Goal: Transaction & Acquisition: Purchase product/service

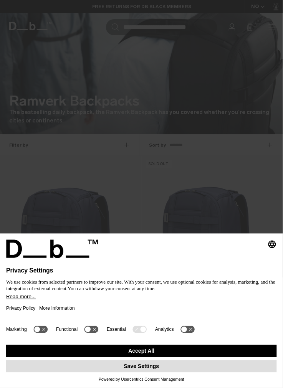
click at [142, 368] on button "Save Settings" at bounding box center [141, 367] width 271 height 12
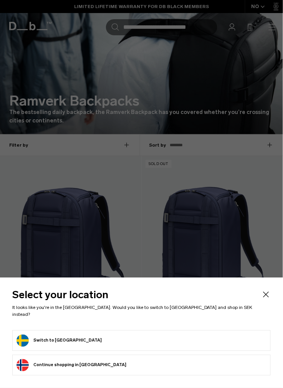
click at [45, 343] on button "Switch to Sweden" at bounding box center [59, 341] width 85 height 12
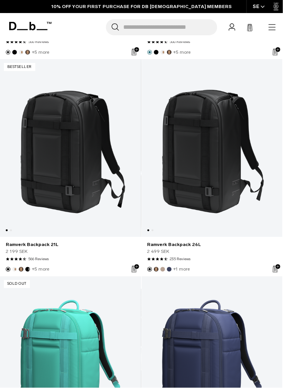
scroll to position [1182, 0]
click at [210, 171] on link "Ramverk Backpack 26L" at bounding box center [212, 148] width 141 height 178
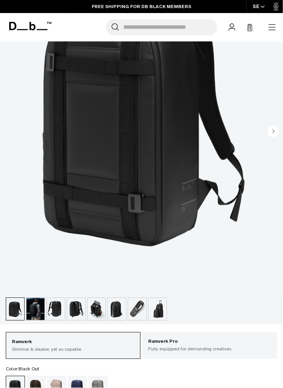
scroll to position [156, 0]
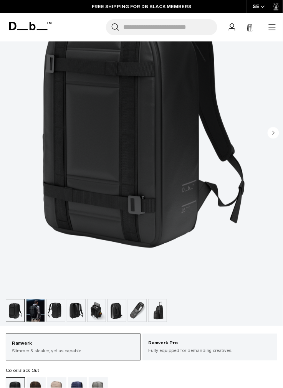
click at [41, 308] on img "button" at bounding box center [35, 311] width 18 height 22
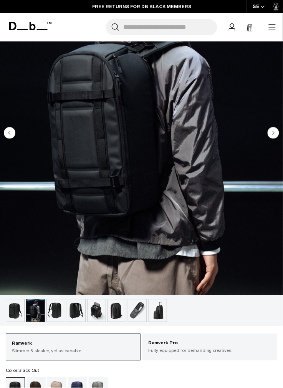
click at [61, 311] on img "button" at bounding box center [56, 311] width 18 height 22
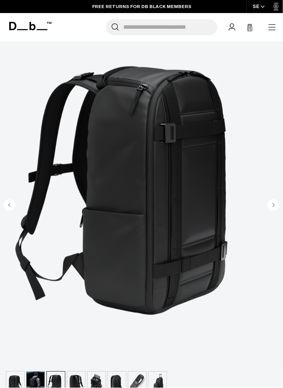
scroll to position [83, 0]
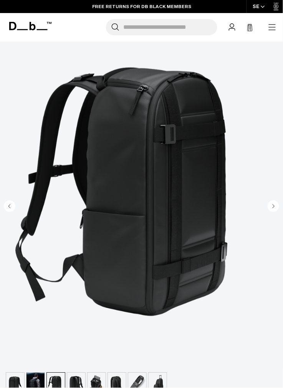
click at [81, 382] on img "button" at bounding box center [76, 384] width 18 height 22
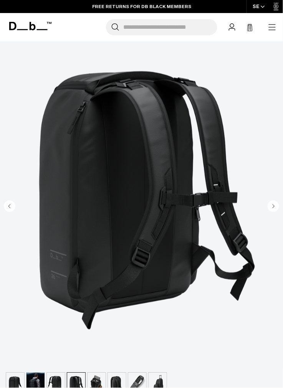
click at [104, 386] on img "button" at bounding box center [97, 384] width 18 height 22
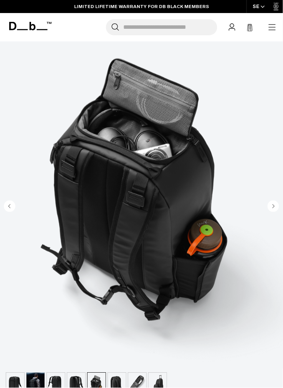
click at [118, 385] on img "button" at bounding box center [117, 384] width 18 height 22
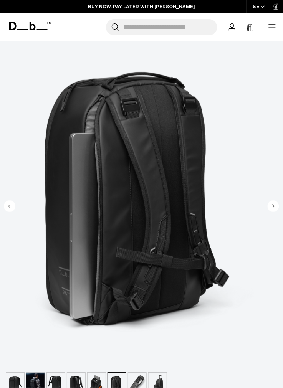
click at [141, 385] on img "button" at bounding box center [137, 384] width 18 height 22
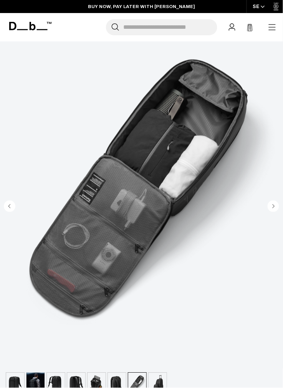
click at [165, 384] on img "button" at bounding box center [158, 384] width 18 height 22
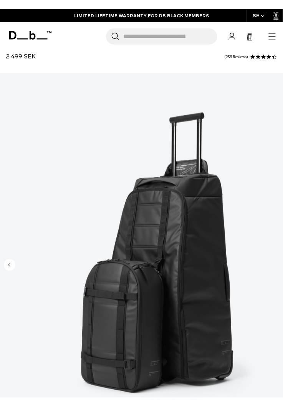
scroll to position [0, 0]
